Goal: Task Accomplishment & Management: Manage account settings

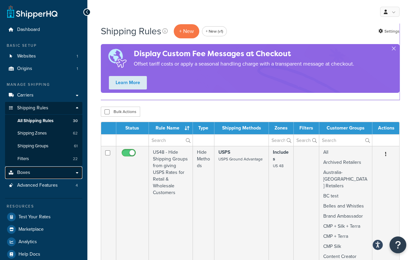
click at [38, 172] on link "Boxes" at bounding box center [43, 172] width 77 height 12
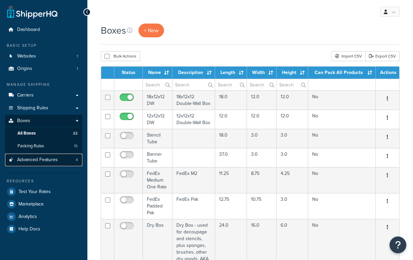
click at [47, 161] on span "Advanced Features" at bounding box center [37, 160] width 41 height 6
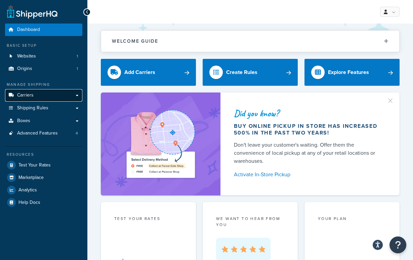
click at [59, 91] on link "Carriers" at bounding box center [43, 95] width 77 height 12
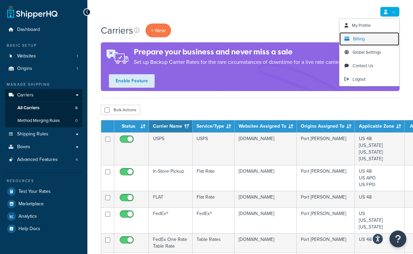
click at [355, 36] on span "Billing" at bounding box center [358, 39] width 11 height 6
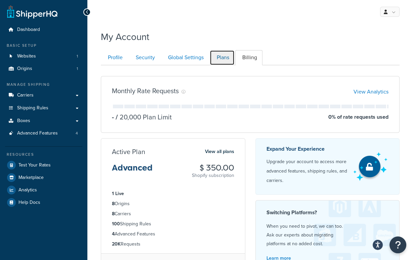
click at [220, 59] on link "Plans" at bounding box center [222, 57] width 25 height 15
click at [0, 0] on h3 "Standard" at bounding box center [0, 0] width 0 height 0
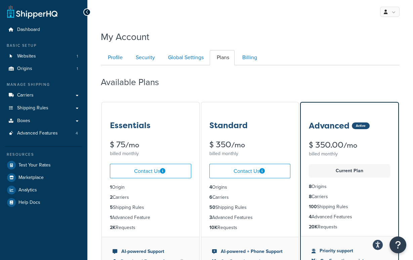
scroll to position [65, 0]
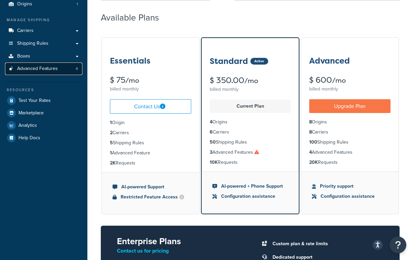
click at [51, 64] on link "Advanced Features 4" at bounding box center [43, 68] width 77 height 12
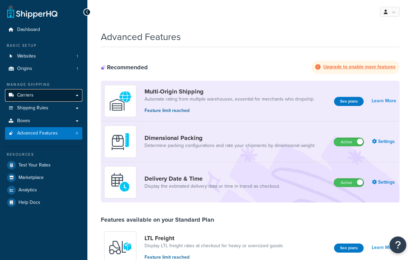
click at [32, 90] on link "Carriers" at bounding box center [43, 95] width 77 height 12
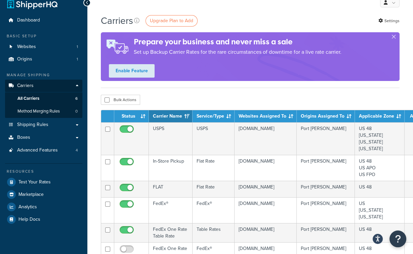
scroll to position [10, 0]
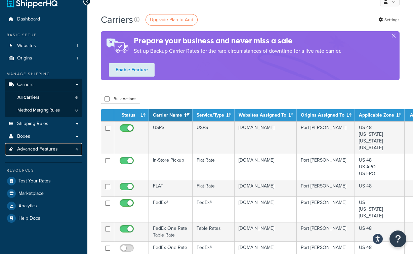
click at [36, 149] on span "Advanced Features" at bounding box center [37, 149] width 41 height 6
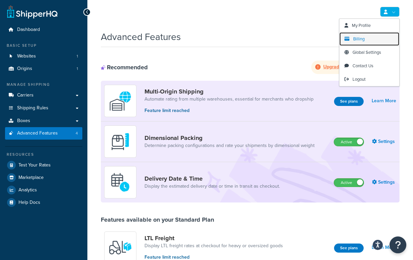
click at [355, 35] on link "Billing" at bounding box center [369, 38] width 60 height 13
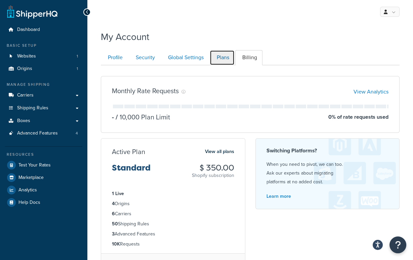
click at [222, 56] on link "Plans" at bounding box center [222, 57] width 25 height 15
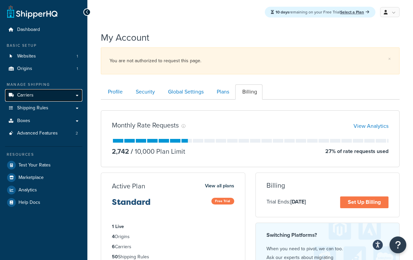
click at [15, 98] on link "Carriers" at bounding box center [43, 95] width 77 height 12
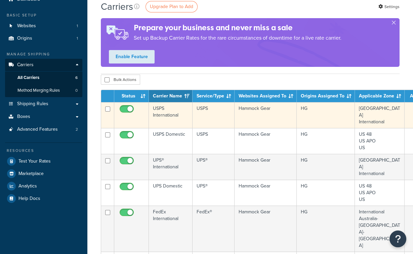
scroll to position [35, 0]
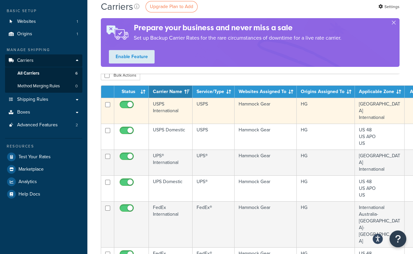
click at [171, 109] on td "USPS International" at bounding box center [171, 111] width 44 height 26
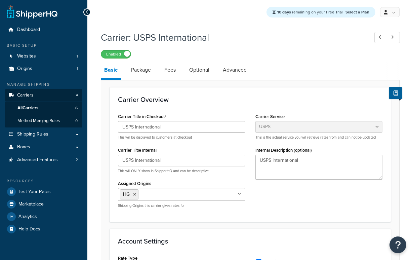
select select "usps"
click at [108, 72] on link "Basic" at bounding box center [111, 71] width 20 height 18
click at [37, 111] on link "All Carriers 6" at bounding box center [43, 108] width 77 height 12
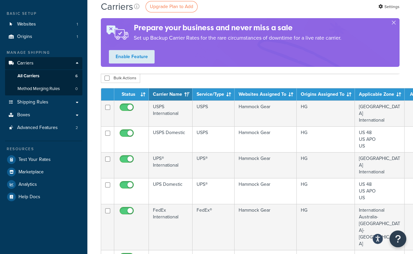
scroll to position [31, 0]
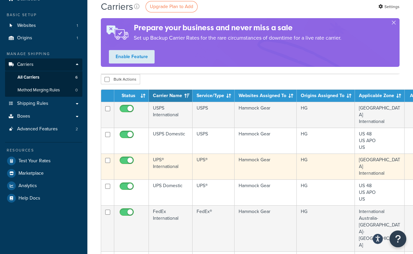
click at [182, 154] on td "UPS® International" at bounding box center [171, 167] width 44 height 26
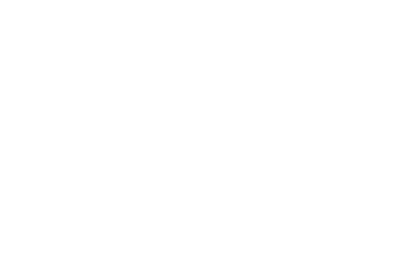
select select "ups"
select select "us"
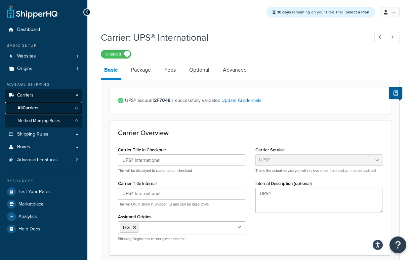
click at [37, 108] on span "All Carriers" at bounding box center [27, 108] width 21 height 6
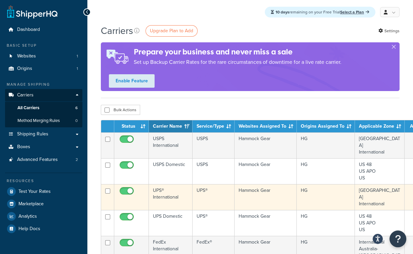
scroll to position [44, 0]
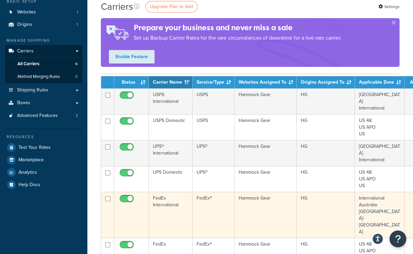
click at [172, 192] on td "FedEx International" at bounding box center [171, 215] width 44 height 46
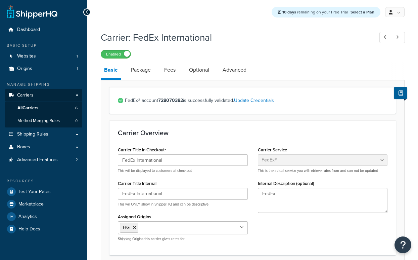
select select "fedEx"
select select "REGULAR_PICKUP"
select select "YOUR_PACKAGING"
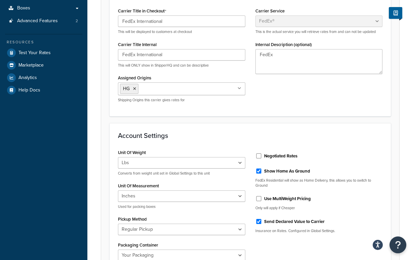
scroll to position [140, 0]
